Goal: Check status: Check status

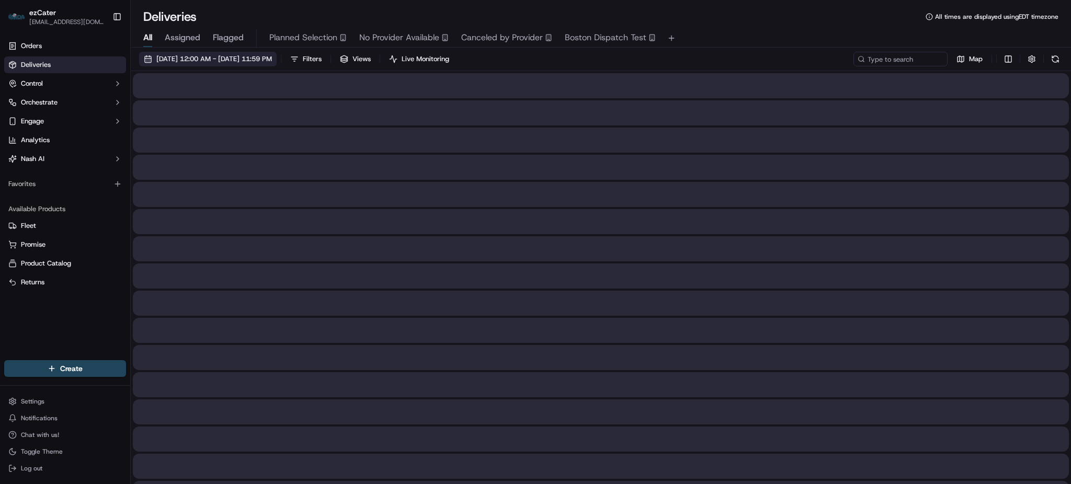
click at [264, 61] on span "09/15/2025 12:00 AM - 09/22/2025 11:59 PM" at bounding box center [214, 58] width 116 height 9
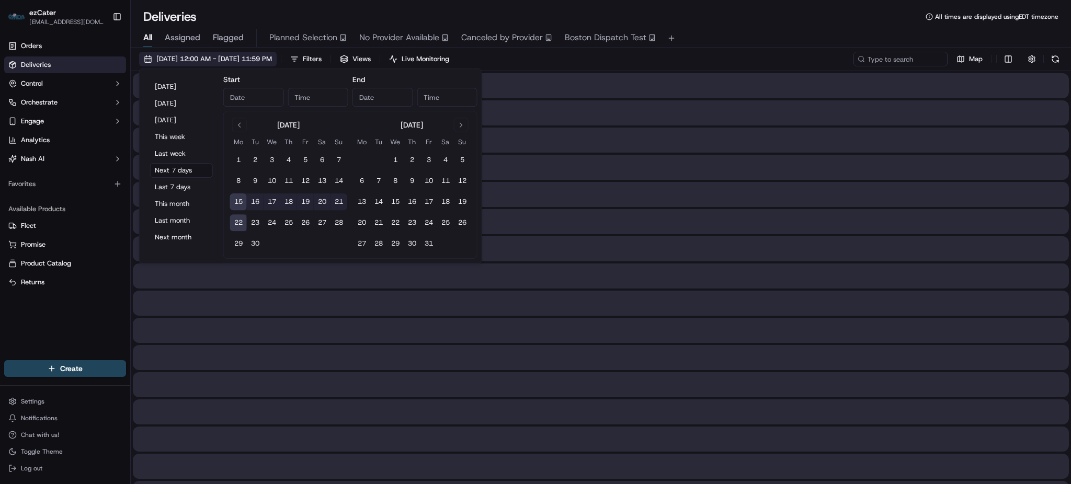
type input "Sep 15, 2025"
type input "12:00 AM"
type input "Sep 22, 2025"
type input "11:59 PM"
click at [236, 156] on button "1" at bounding box center [238, 160] width 17 height 17
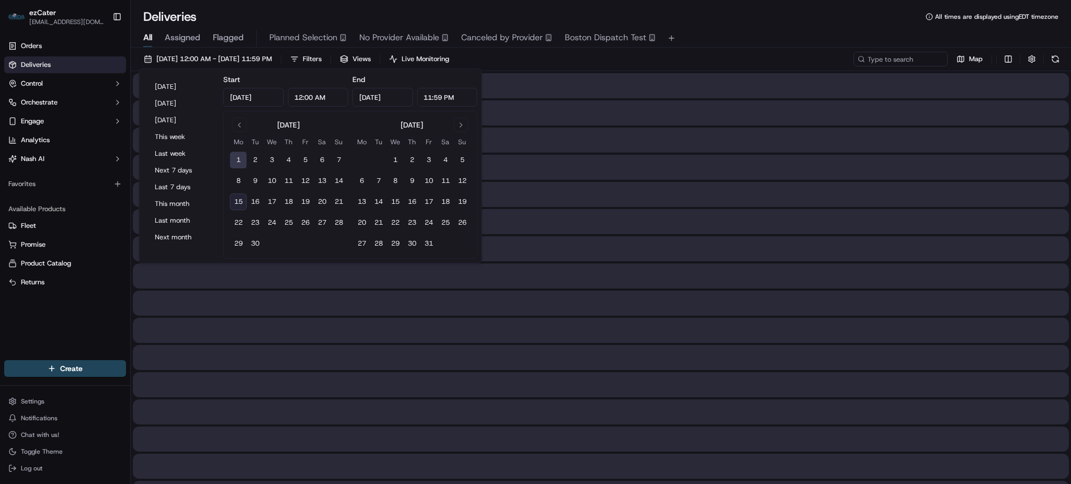
type input "Sep 1, 2025"
click at [238, 203] on button "15" at bounding box center [238, 201] width 17 height 17
type input "Sep 15, 2025"
click at [563, 66] on div "09/01/2025 12:00 AM - 09/15/2025 11:59 PM Filters Views Live Monitoring Map" at bounding box center [601, 61] width 940 height 19
click at [890, 63] on input at bounding box center [884, 59] width 125 height 15
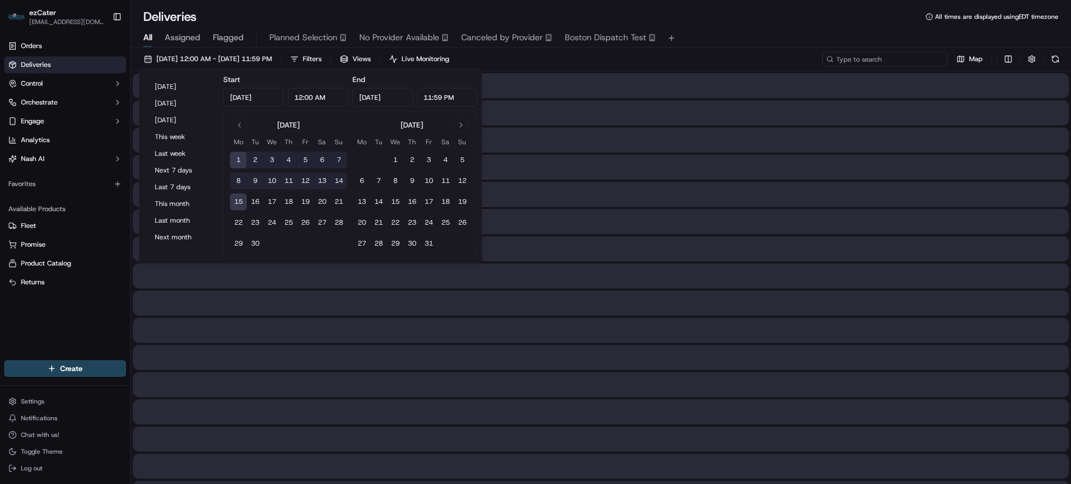
click at [890, 60] on input at bounding box center [884, 59] width 125 height 15
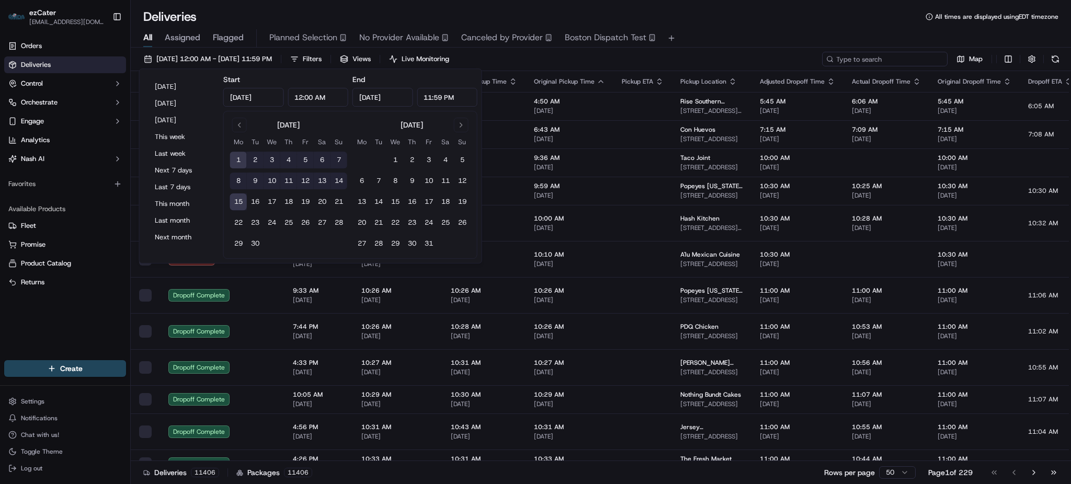
click at [880, 59] on input at bounding box center [884, 59] width 125 height 15
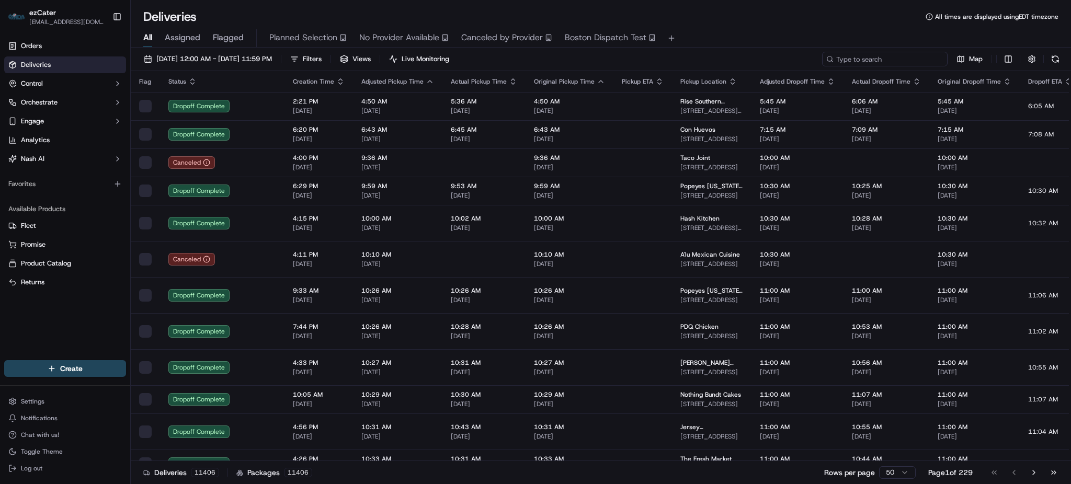
paste input "XYG75R"
click at [879, 56] on input "XYG75R" at bounding box center [884, 59] width 125 height 15
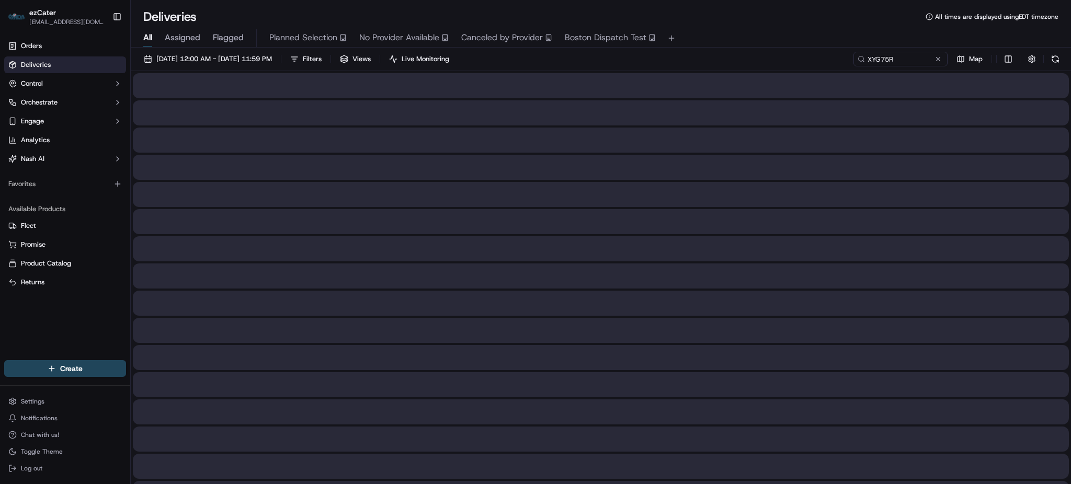
drag, startPoint x: 902, startPoint y: 64, endPoint x: 857, endPoint y: 41, distance: 51.0
click at [857, 41] on div "All Assigned Flagged Planned Selection No Provider Available Canceled by Provid…" at bounding box center [601, 38] width 940 height 18
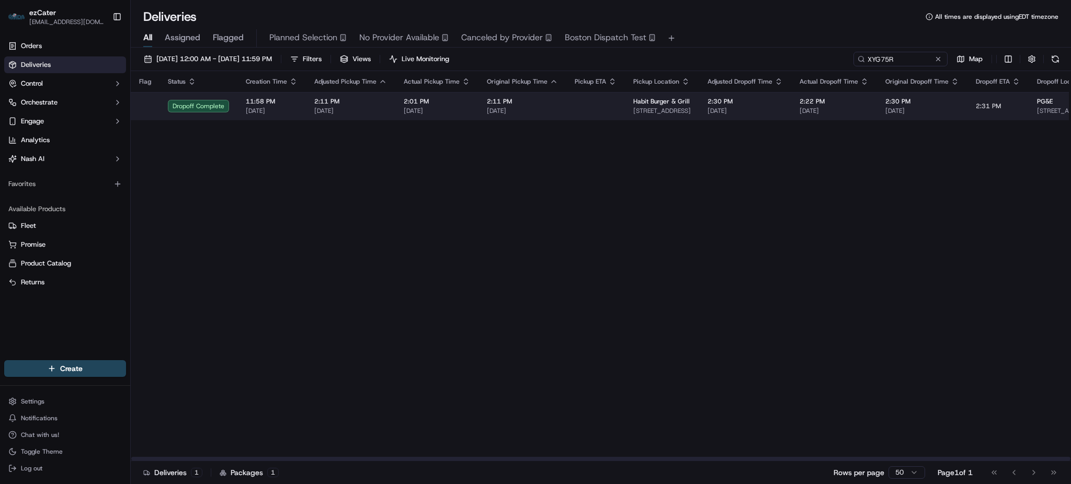
click at [585, 99] on td at bounding box center [595, 106] width 59 height 28
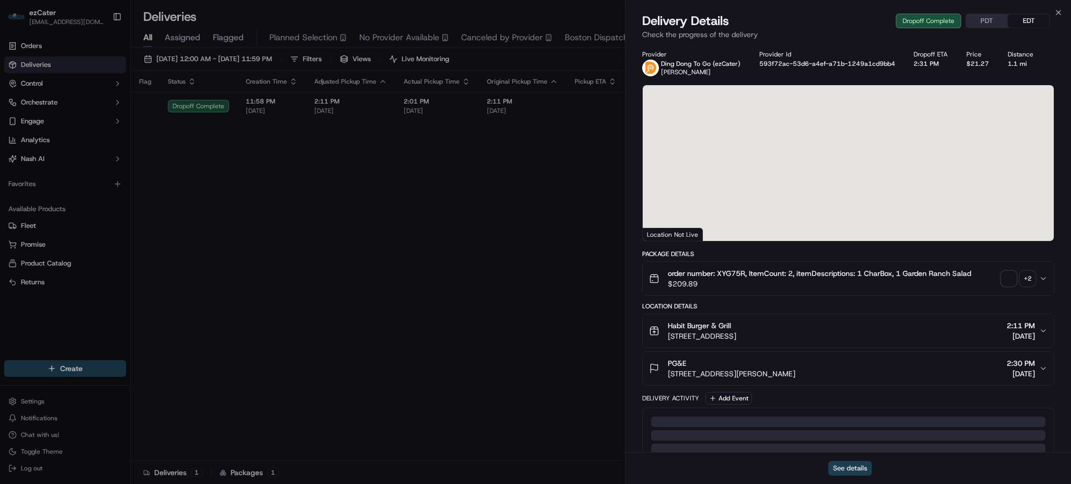
click at [863, 468] on button "See details" at bounding box center [849, 468] width 43 height 15
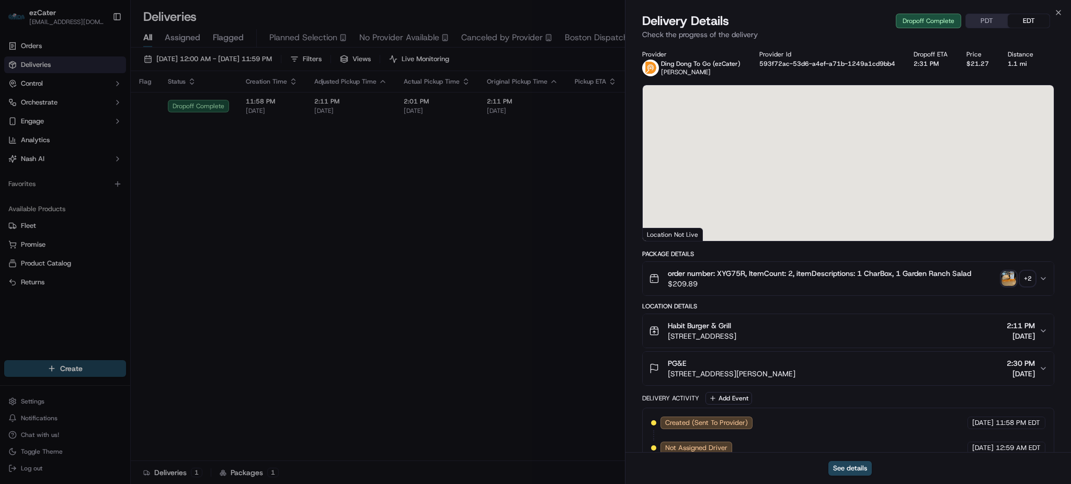
click at [533, 175] on div "Flag Status Creation Time Adjusted Pickup Time Actual Pickup Time Original Pick…" at bounding box center [792, 266] width 1323 height 390
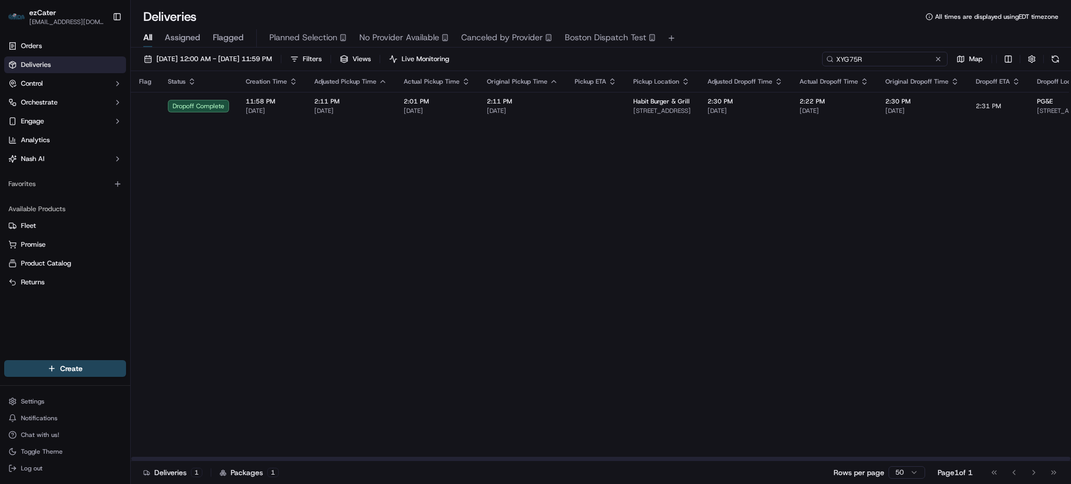
drag, startPoint x: 748, startPoint y: 58, endPoint x: 649, endPoint y: 58, distance: 99.3
click at [693, 58] on div "09/01/2025 12:00 AM - 09/15/2025 11:59 PM Filters Views Live Monitoring XYG75R …" at bounding box center [601, 61] width 940 height 19
paste input "KG6P8E"
type input "KG6P8E"
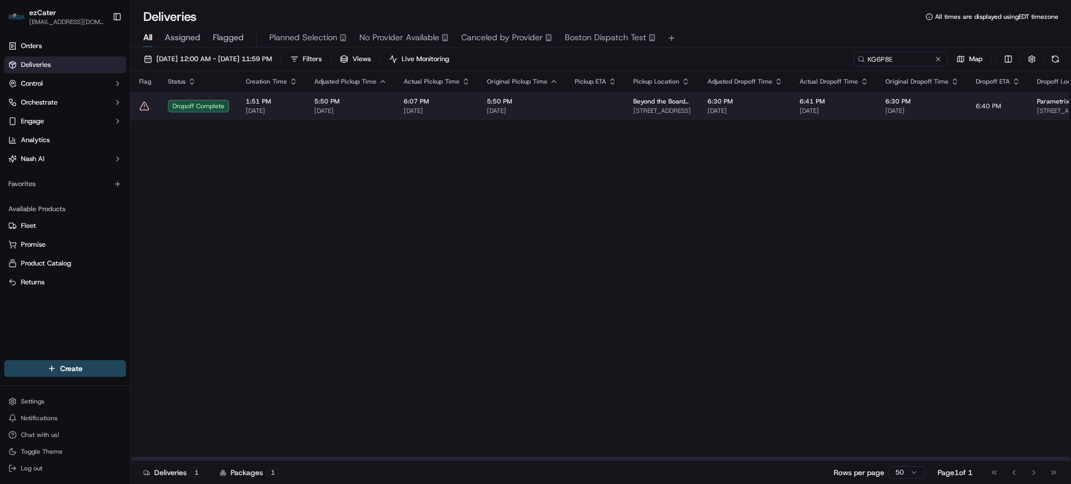
click at [579, 104] on td at bounding box center [595, 106] width 59 height 28
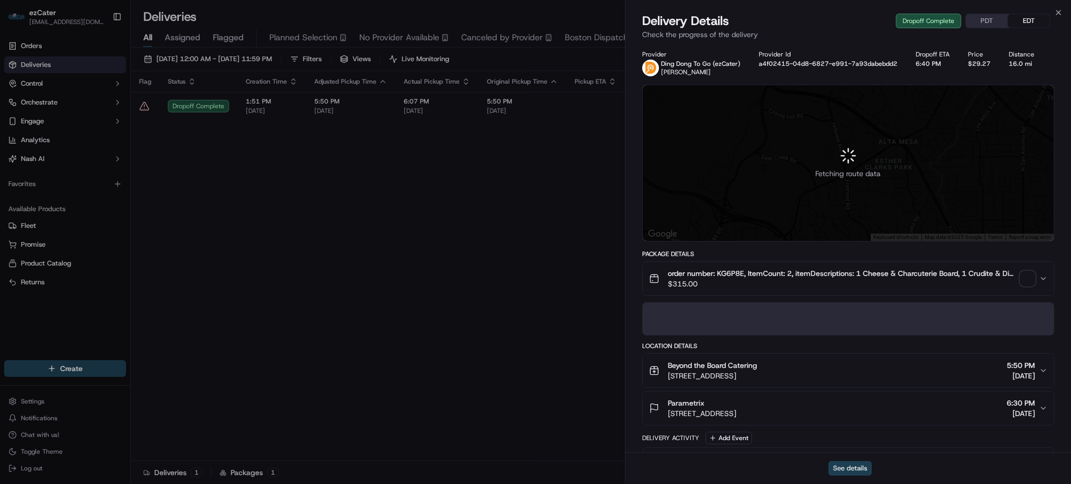
click at [847, 467] on button "See details" at bounding box center [849, 468] width 43 height 15
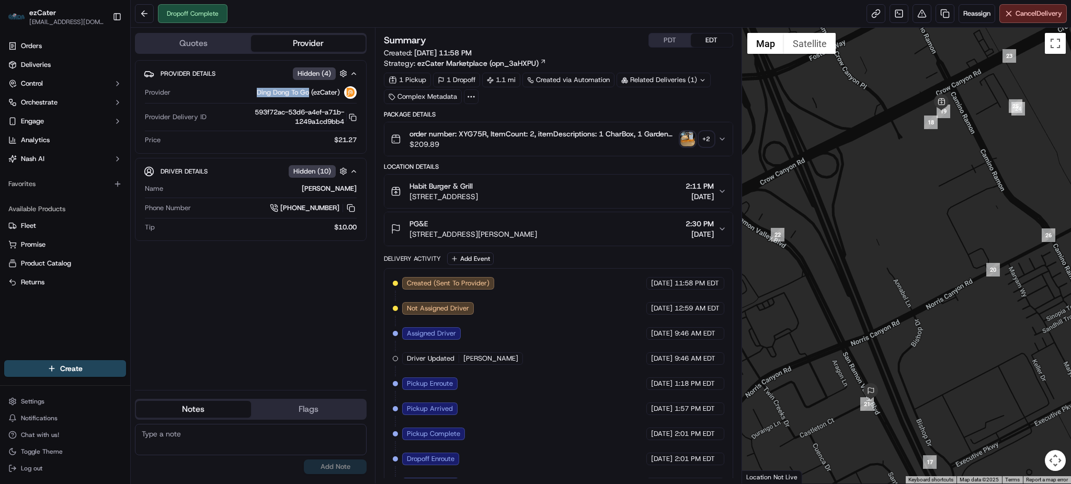
drag, startPoint x: 308, startPoint y: 93, endPoint x: 256, endPoint y: 90, distance: 52.8
click at [257, 90] on span "Ding Dong To Go (ezCater)" at bounding box center [298, 92] width 83 height 9
copy span "Ding Dong To Go"
